Goal: Navigation & Orientation: Find specific page/section

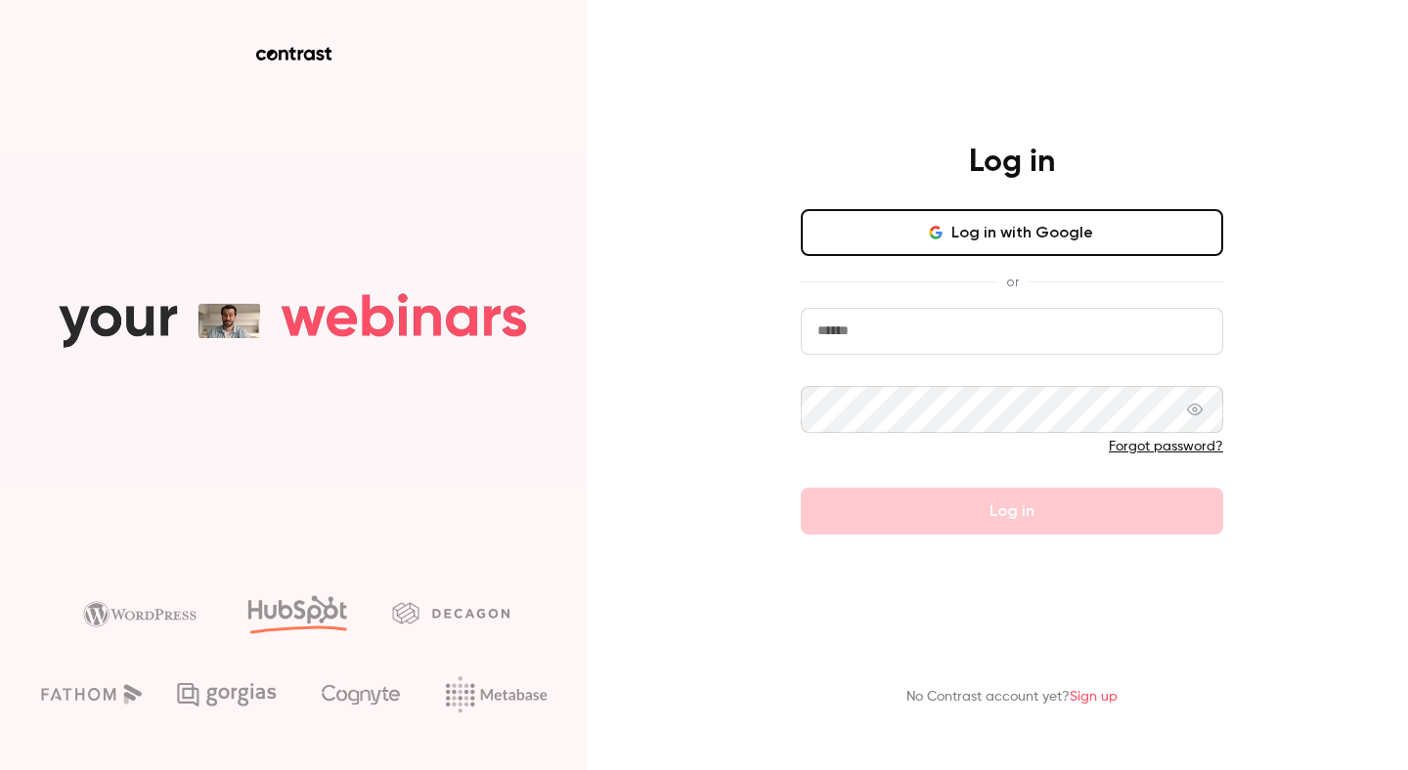
click at [982, 236] on button "Log in with Google" at bounding box center [1012, 232] width 422 height 47
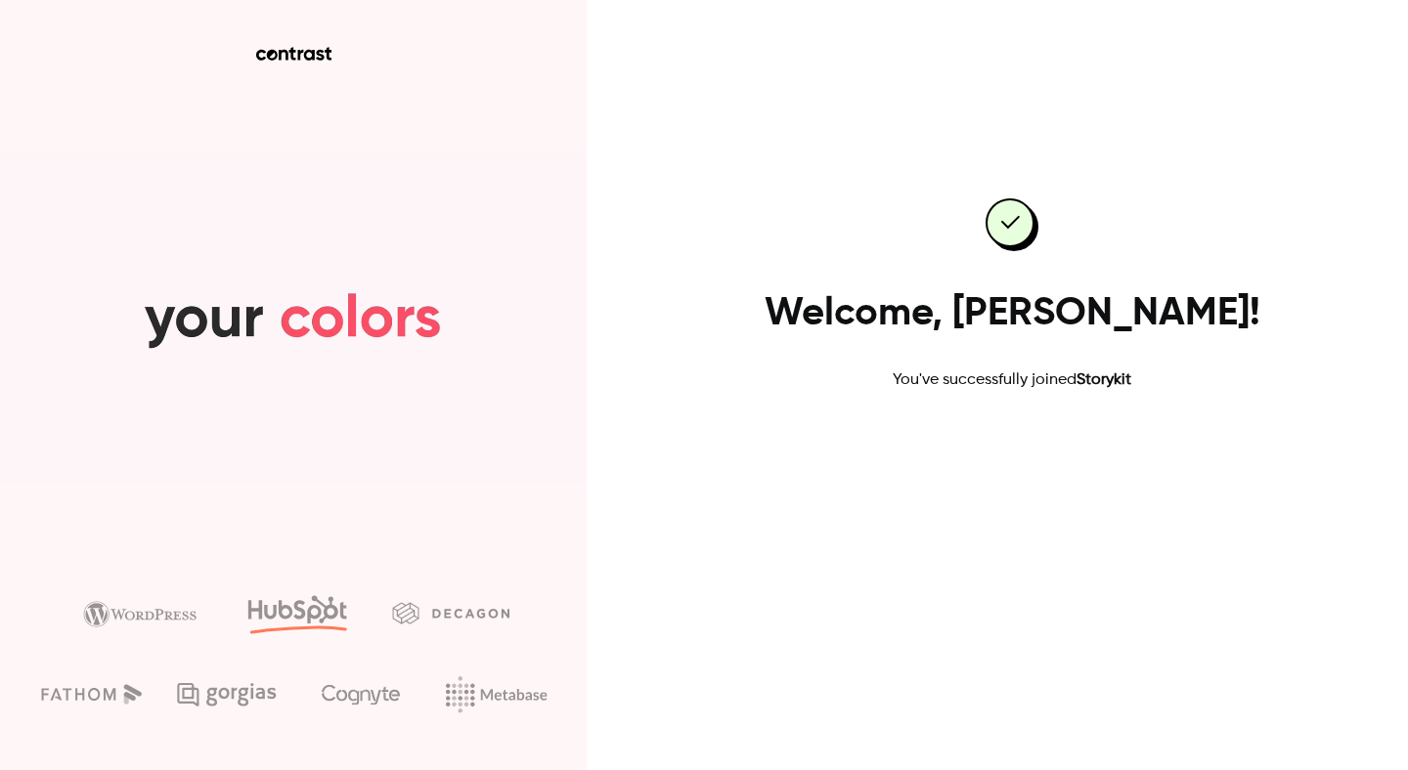
click at [1049, 443] on link "Go to dashboard" at bounding box center [1012, 454] width 166 height 47
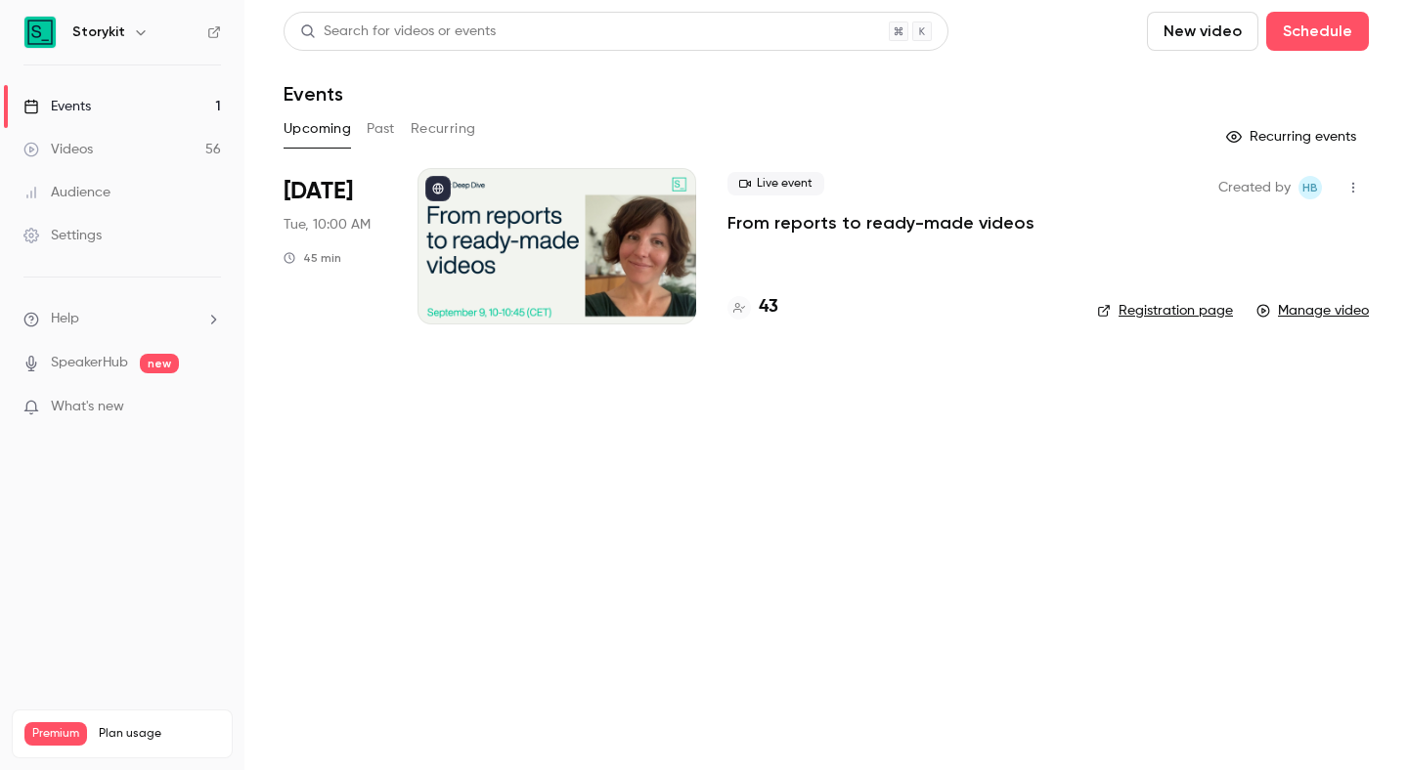
click at [367, 260] on div "[DATE] Tue, 10:00 AM 45 min" at bounding box center [334, 246] width 103 height 156
click at [483, 190] on div at bounding box center [556, 246] width 279 height 156
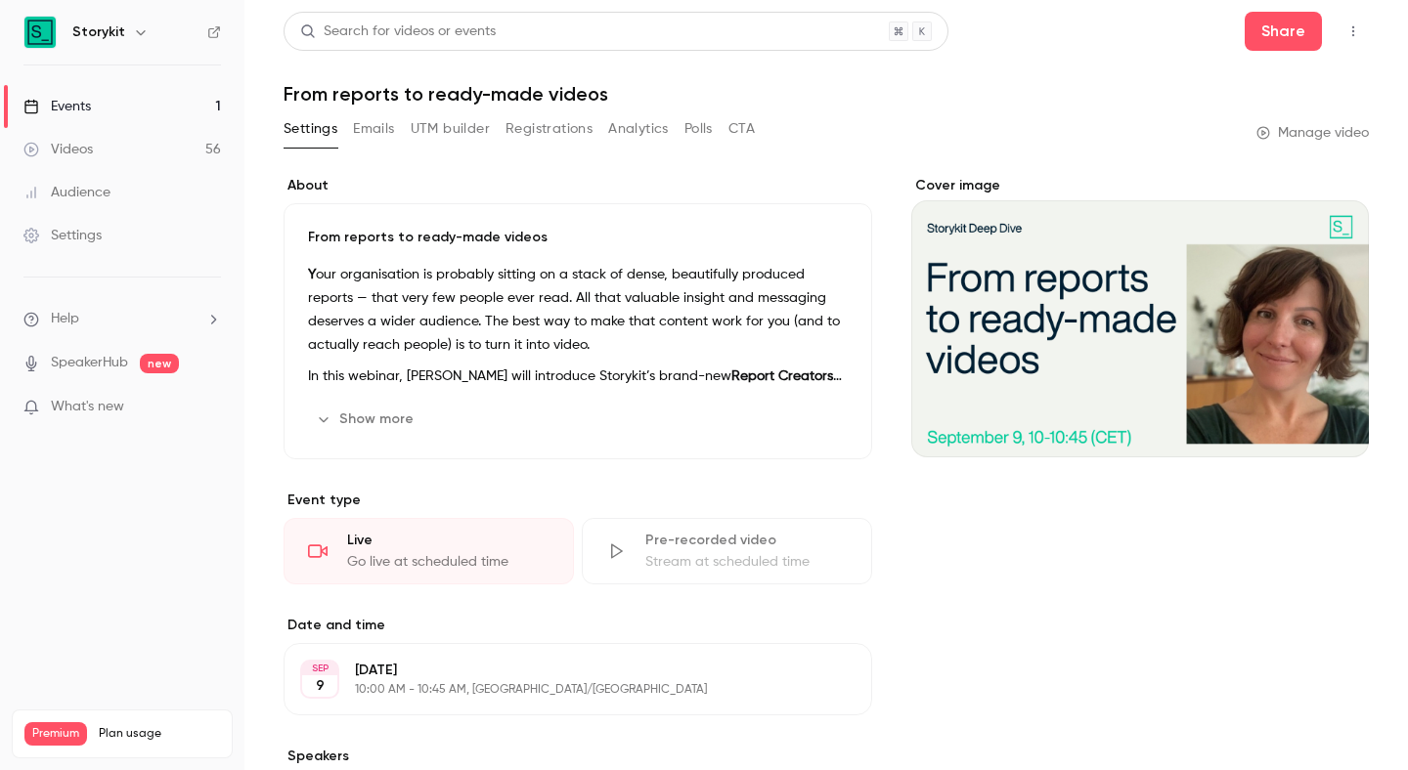
click at [153, 157] on link "Videos 56" at bounding box center [122, 149] width 244 height 43
